Goal: Task Accomplishment & Management: Use online tool/utility

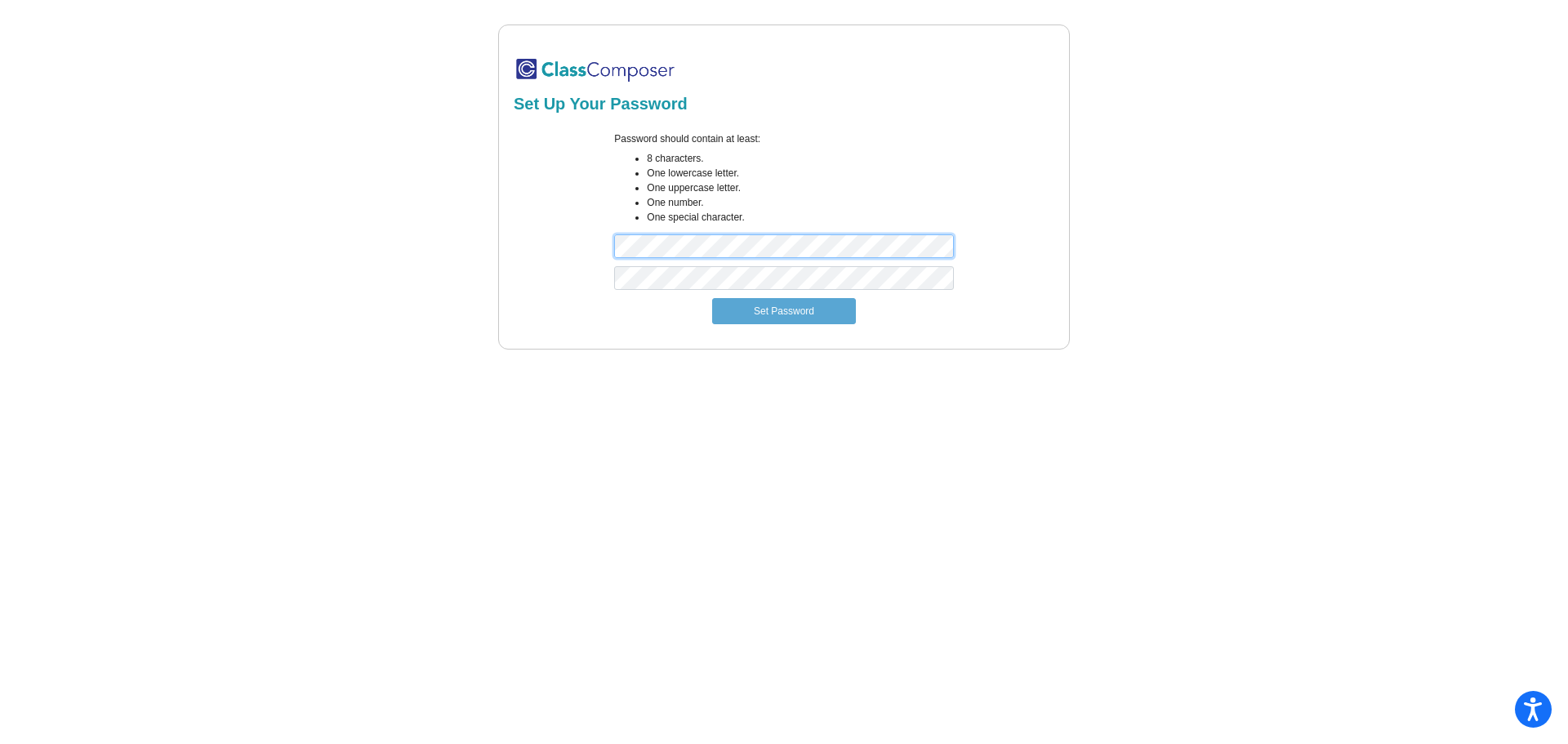
click at [544, 265] on div "Password should contain at least: 8 characters. One lowercase letter. One upper…" at bounding box center [784, 198] width 545 height 135
click at [765, 305] on button "Set Password" at bounding box center [784, 311] width 144 height 26
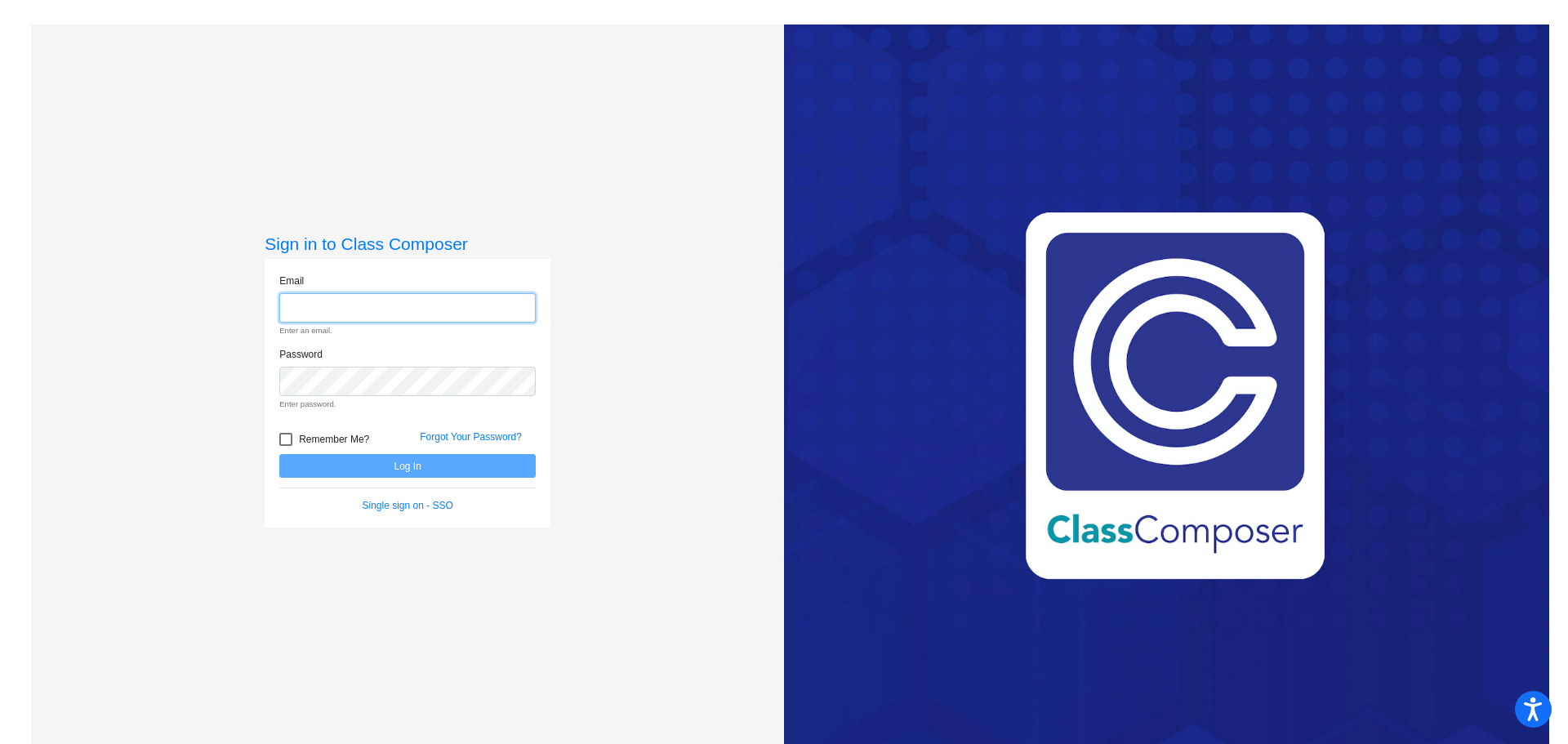
type input "[PERSON_NAME][EMAIL_ADDRESS][PERSON_NAME][DOMAIN_NAME]"
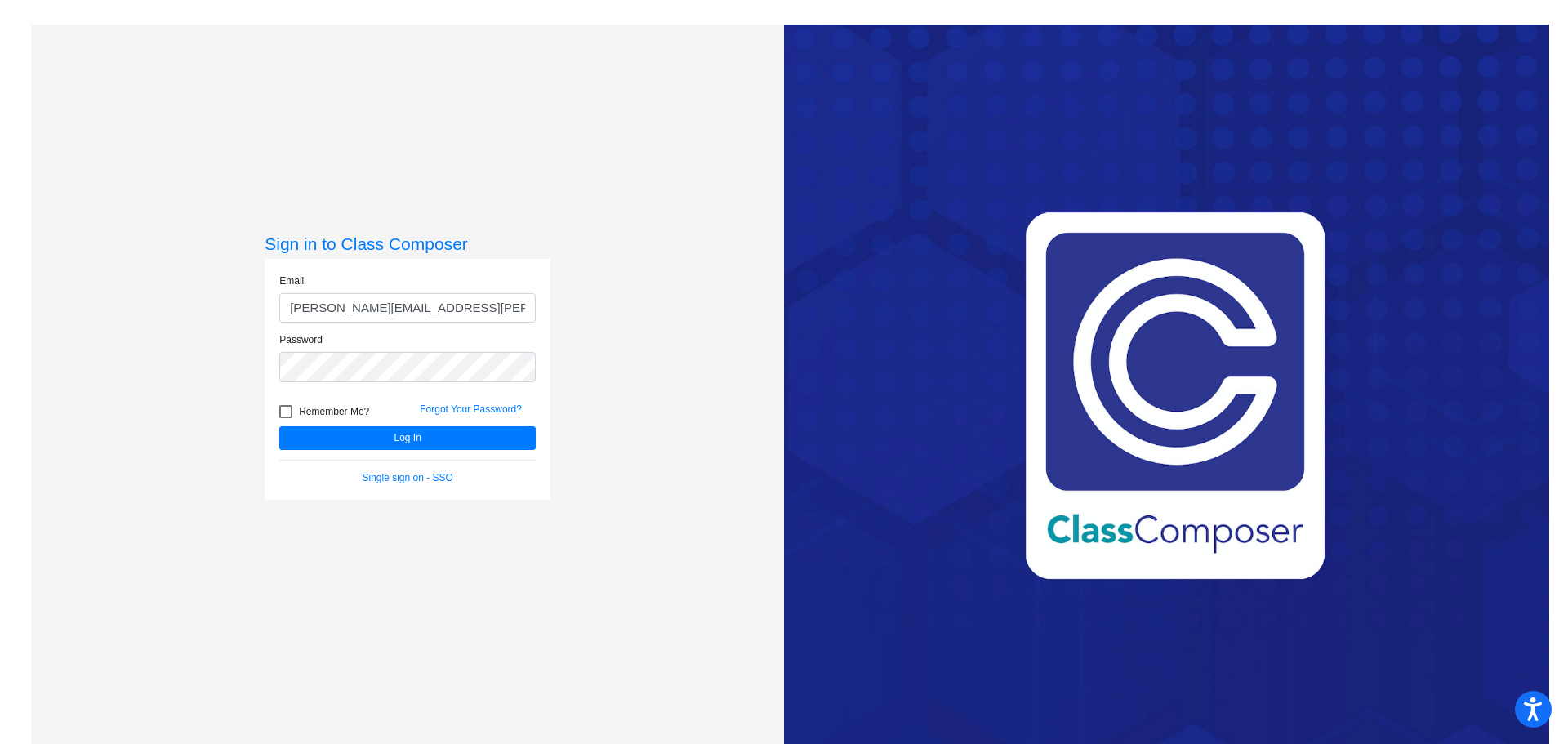
click at [282, 411] on div at bounding box center [285, 411] width 13 height 13
click at [285, 419] on input "Remember Me?" at bounding box center [285, 419] width 1 height 1
checkbox input "true"
click at [406, 439] on button "Log In" at bounding box center [407, 439] width 256 height 24
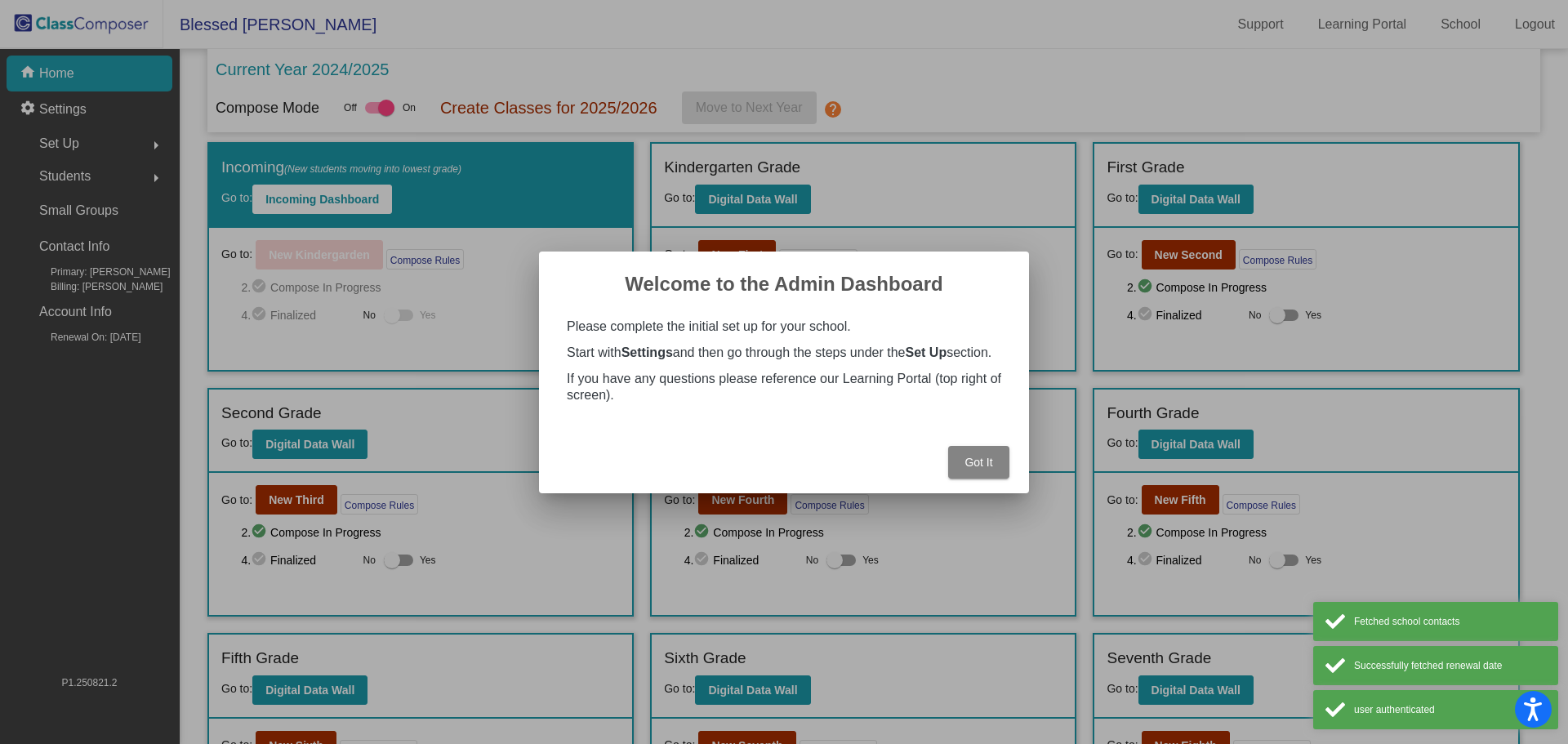
drag, startPoint x: 982, startPoint y: 459, endPoint x: 927, endPoint y: 485, distance: 60.8
click at [982, 459] on span "Got It" at bounding box center [978, 462] width 28 height 13
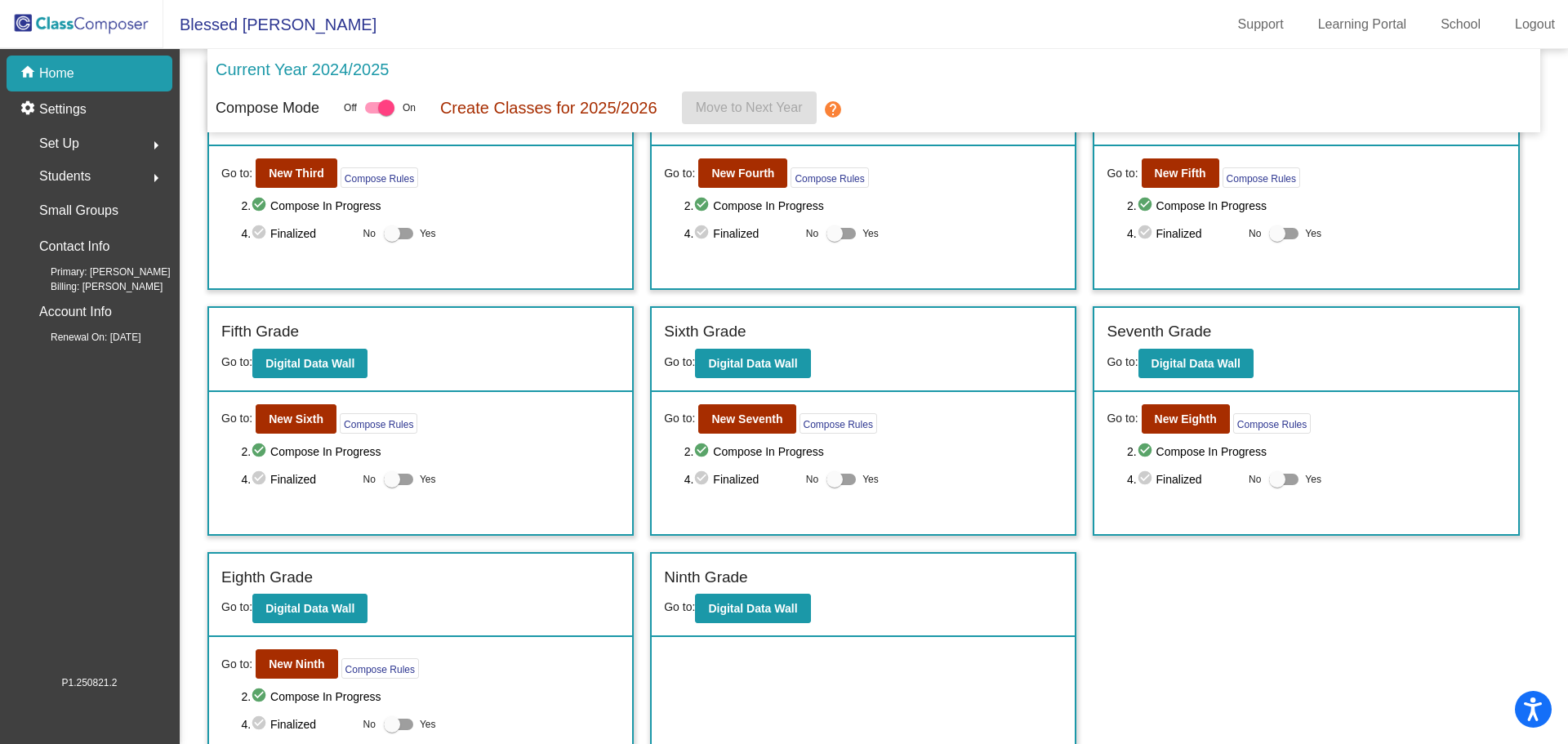
scroll to position [364, 0]
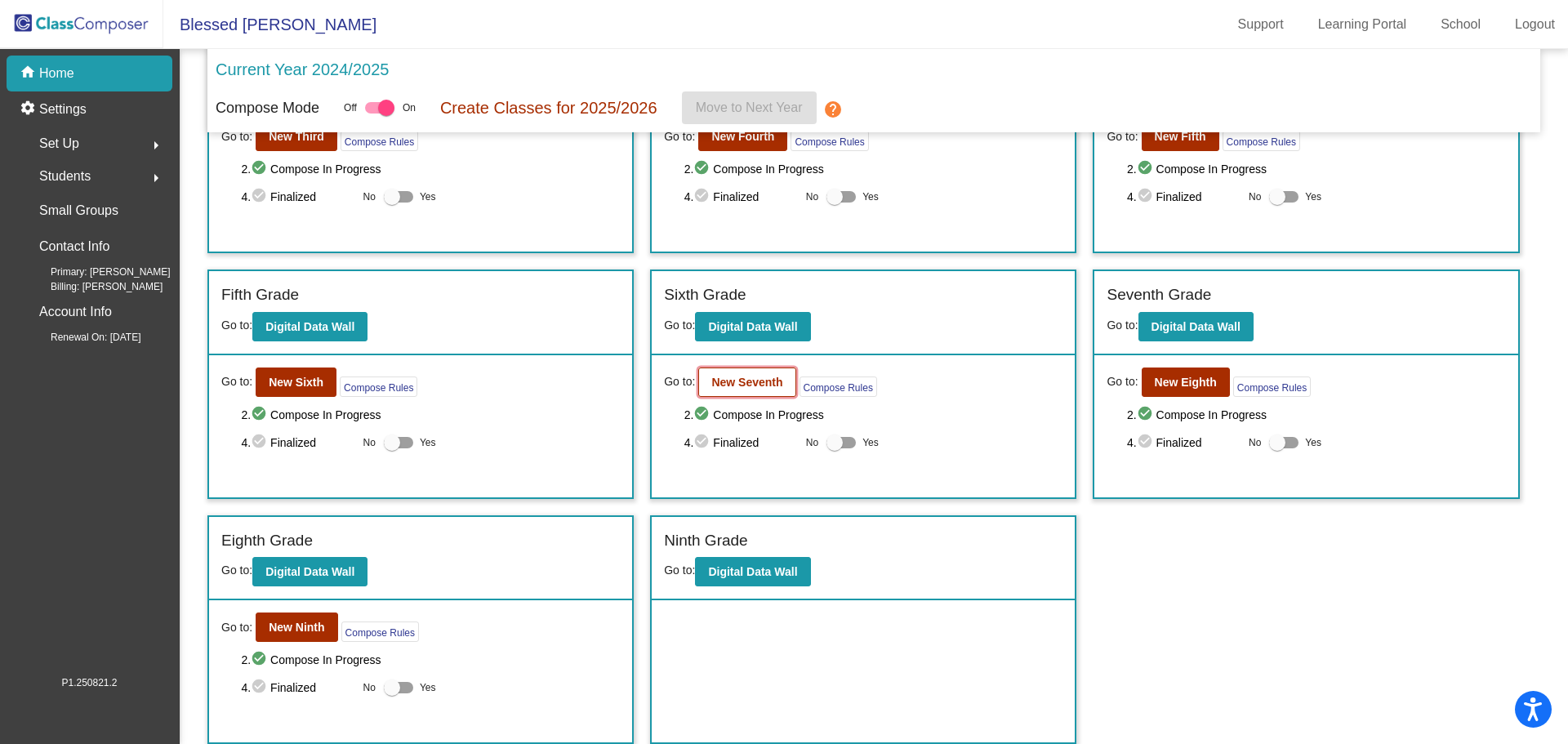
click at [758, 379] on b "New Seventh" at bounding box center [746, 382] width 71 height 13
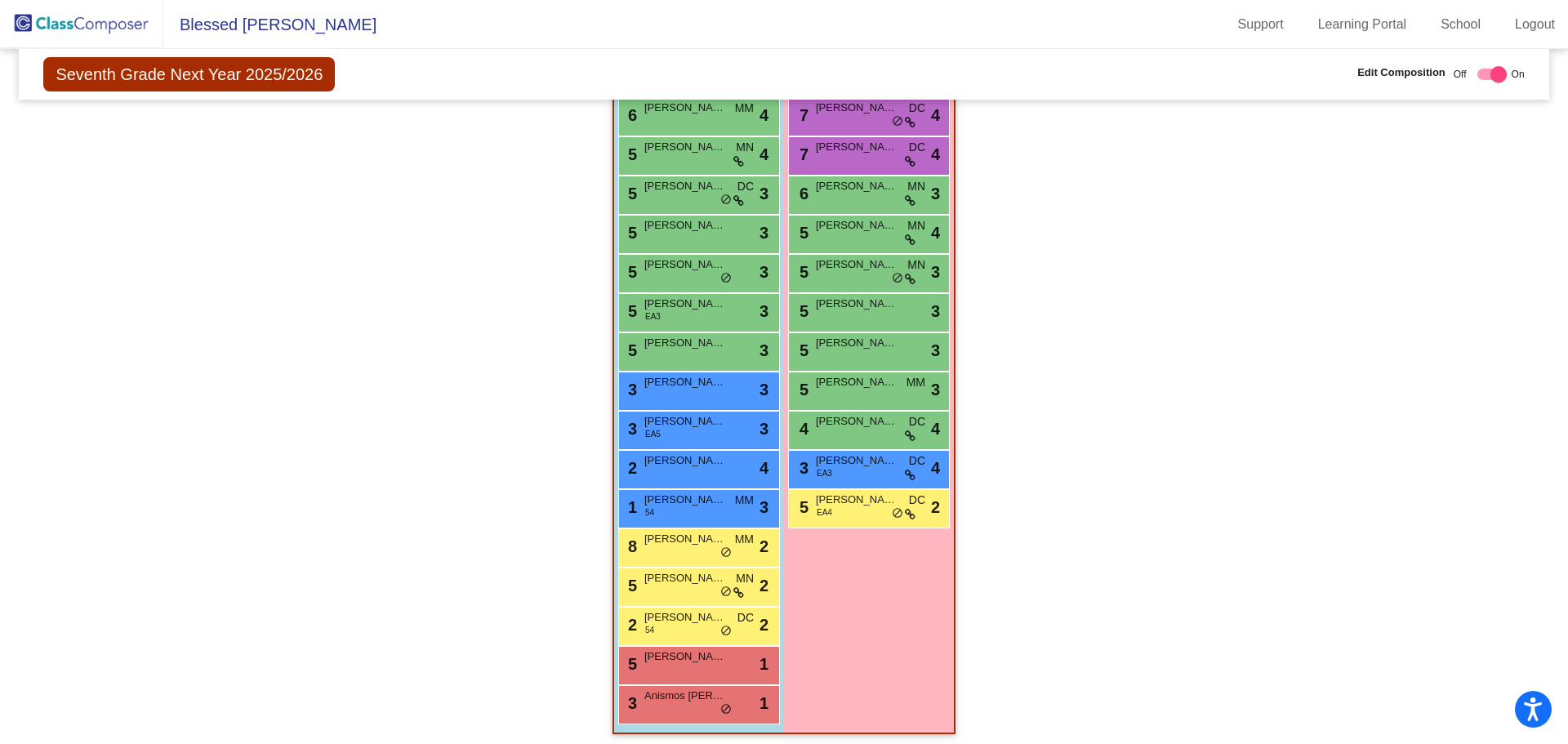
scroll to position [1465, 0]
